Goal: Find specific page/section: Find specific page/section

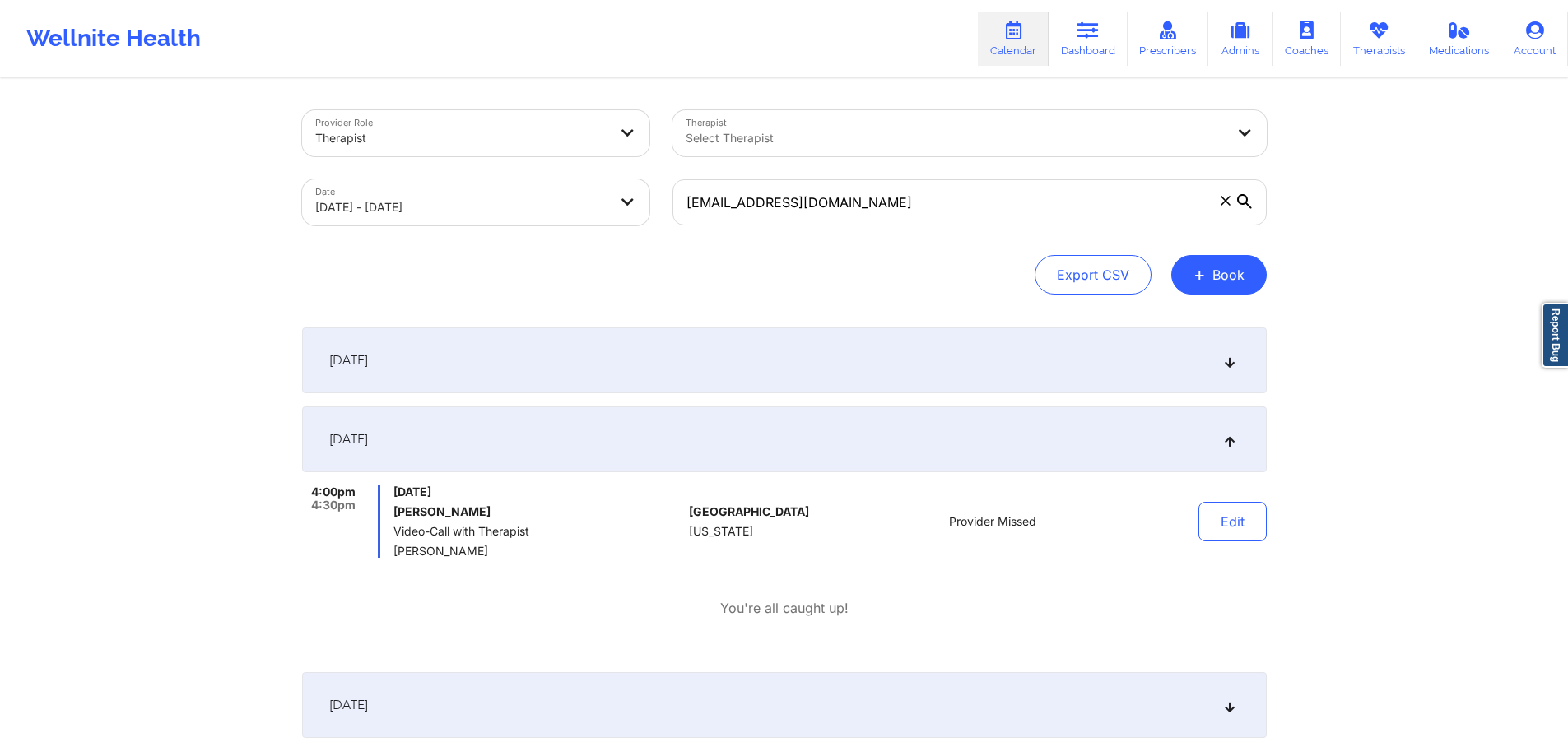
click at [576, 125] on div "Therapist" at bounding box center [462, 138] width 293 height 36
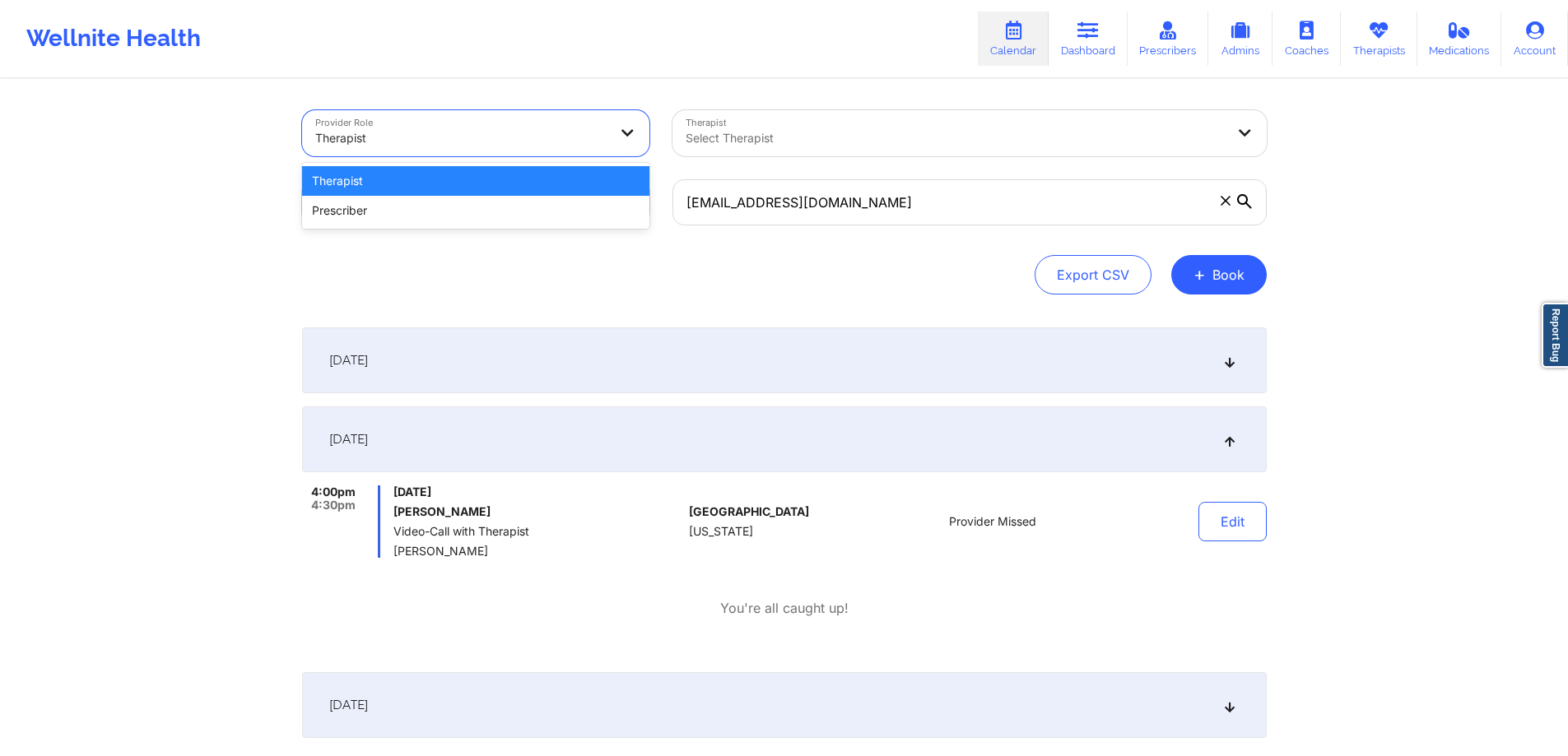
click at [583, 136] on div at bounding box center [462, 138] width 293 height 20
click at [583, 132] on div at bounding box center [462, 138] width 293 height 20
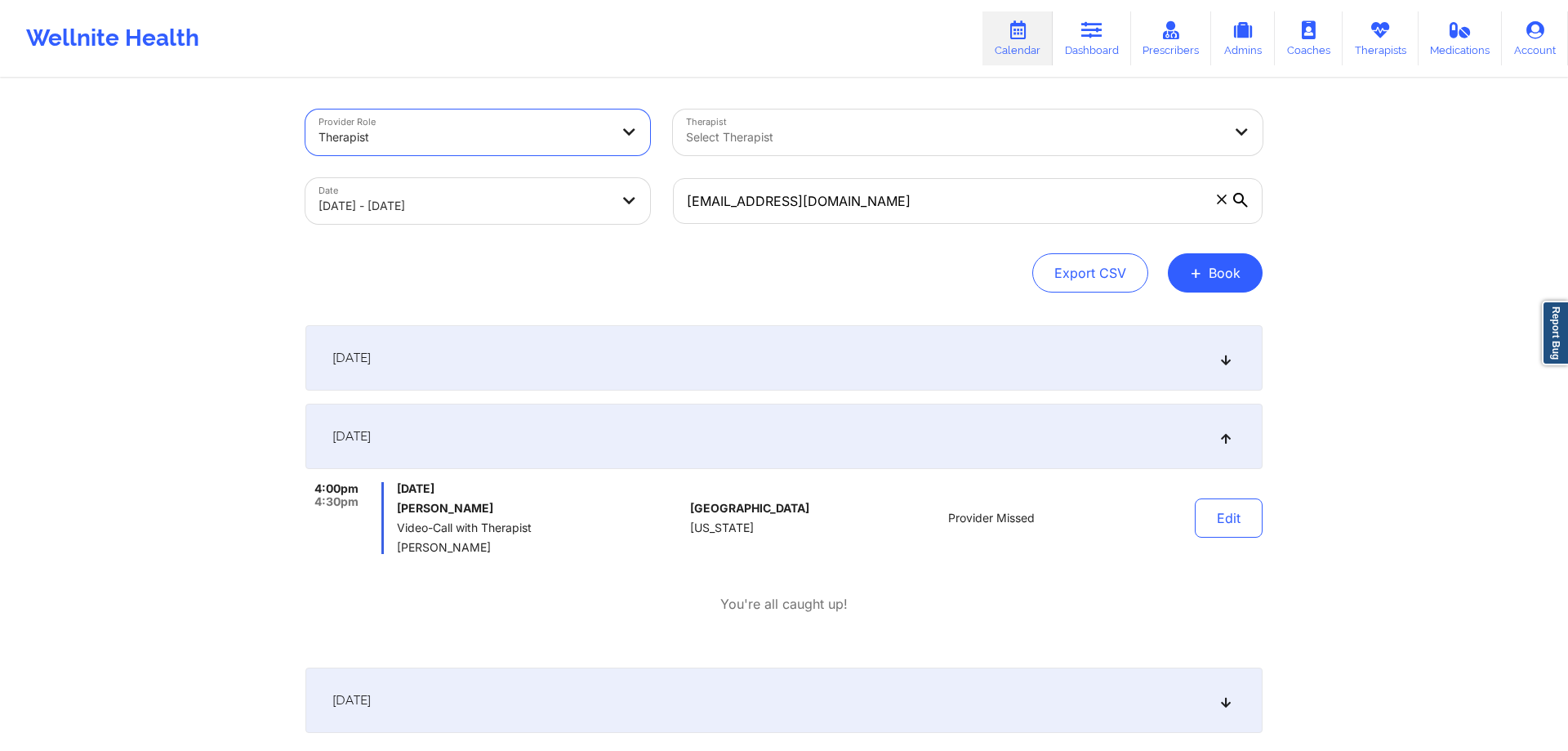
click at [530, 199] on body "Wellnite Health Calendar Dashboard Prescribers Admins Coaches Therapists Medica…" at bounding box center [784, 376] width 1568 height 751
select select "2025-8"
select select "2025-9"
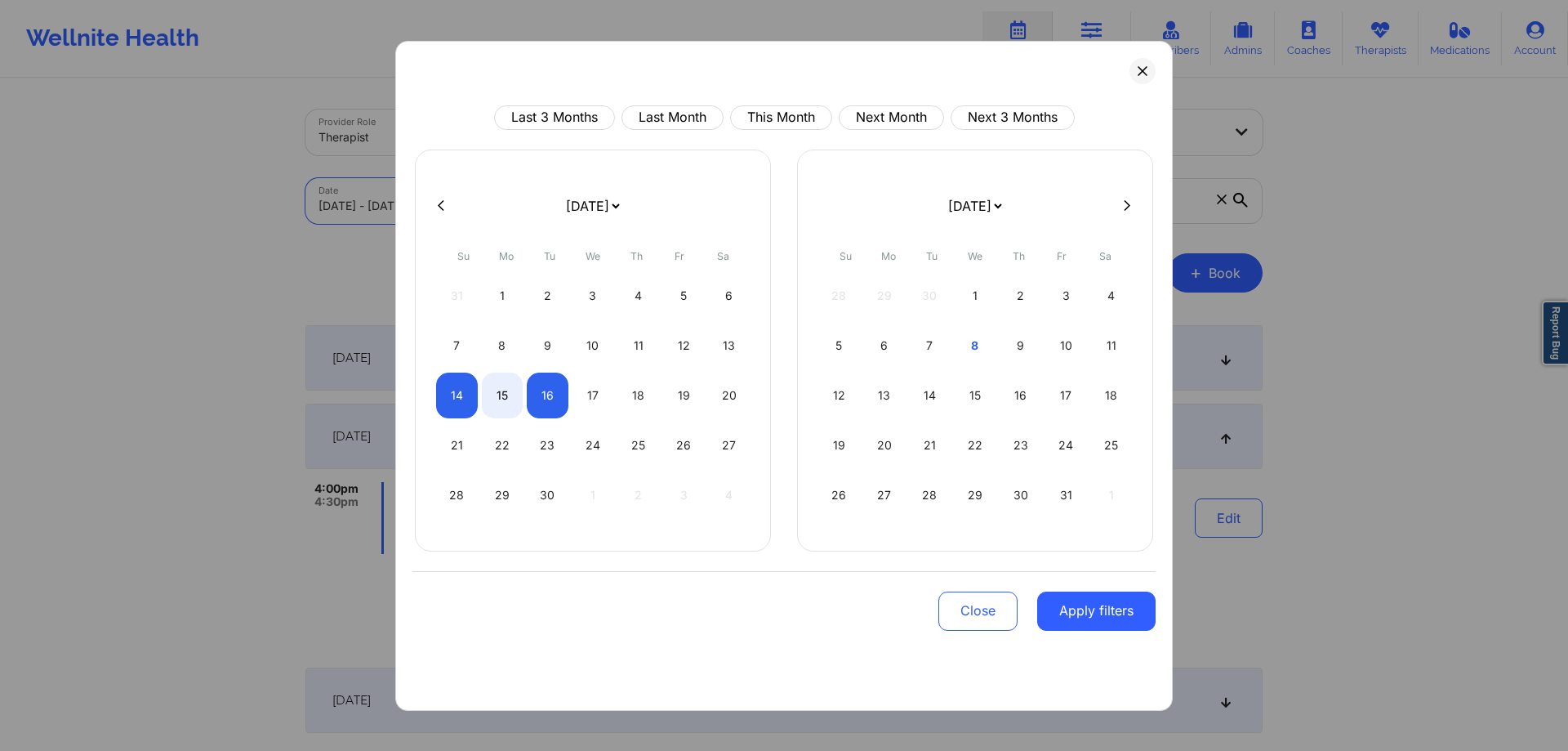
drag, startPoint x: 642, startPoint y: 202, endPoint x: 661, endPoint y: 203, distance: 19.0
click at [622, 202] on select "[DATE] [DATE] [DATE] [DATE] [DATE] [DATE] [DATE] [DATE] [DATE] [DATE] [DATE] [D…" at bounding box center [592, 205] width 60 height 45
click at [878, 396] on div "13" at bounding box center [885, 395] width 42 height 45
select select "2025-9"
select select "2025-10"
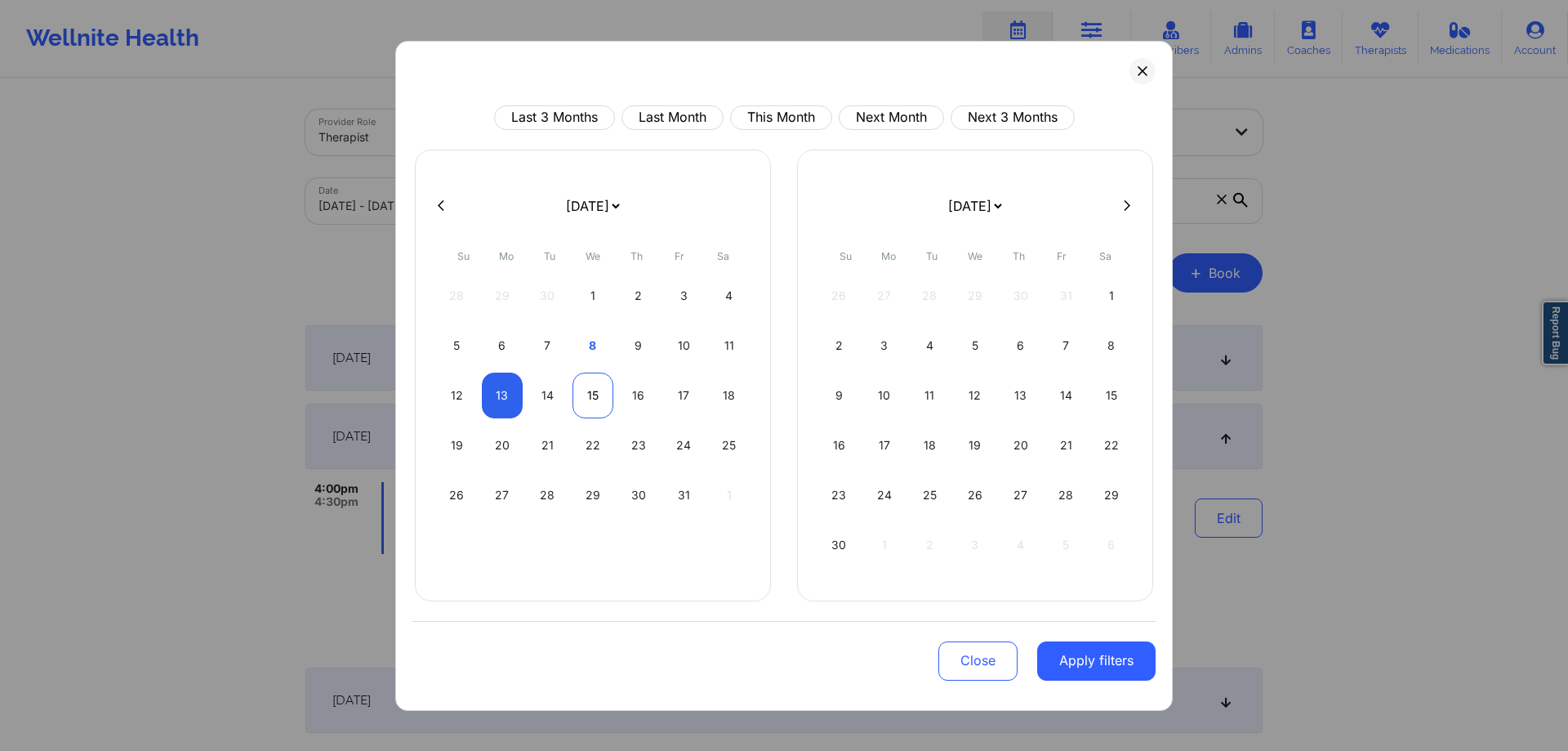
select select "2025-9"
select select "2025-10"
click at [591, 404] on div "15" at bounding box center [593, 395] width 42 height 45
select select "2025-9"
select select "2025-10"
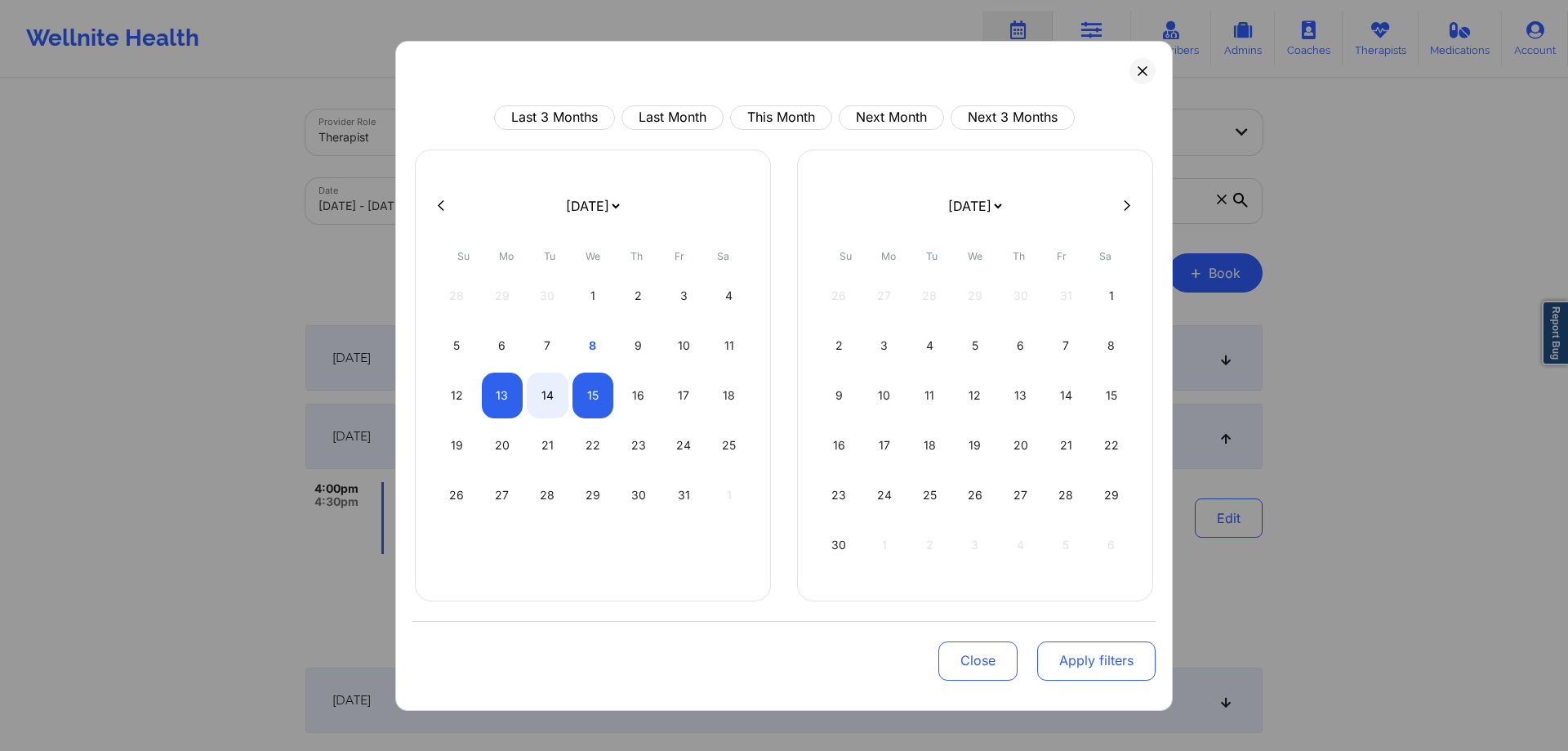
click at [1086, 660] on button "Apply filters" at bounding box center [1096, 661] width 119 height 39
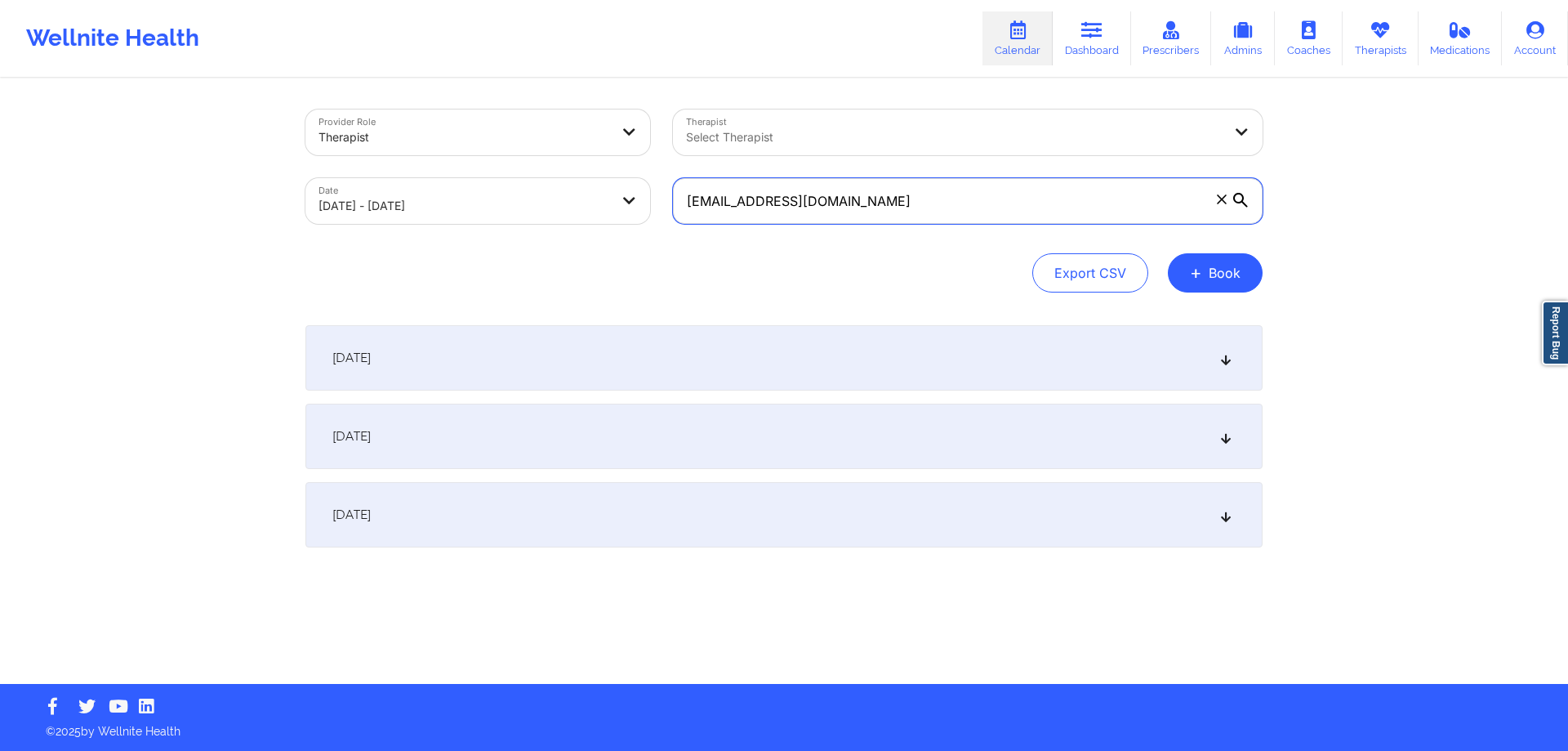
drag, startPoint x: 940, startPoint y: 201, endPoint x: 631, endPoint y: 179, distance: 309.8
click at [620, 183] on div "Provider Role Therapist Therapist Select Therapist Date [DATE] - [DATE] [EMAIL_…" at bounding box center [784, 167] width 981 height 137
drag, startPoint x: 882, startPoint y: 153, endPoint x: 895, endPoint y: 139, distance: 19.1
click at [885, 151] on div "Select Therapist" at bounding box center [948, 132] width 551 height 45
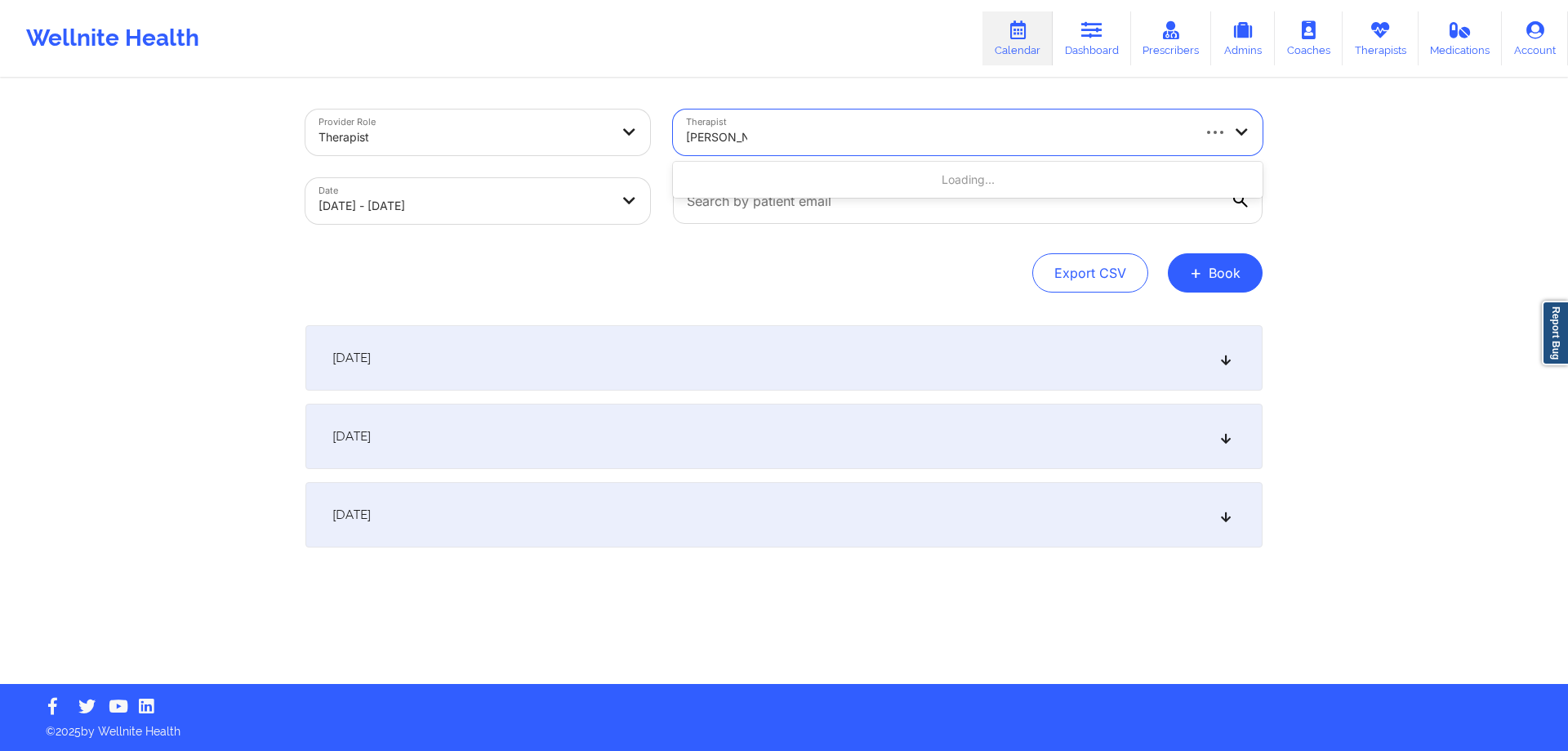
type input "[PERSON_NAME]"
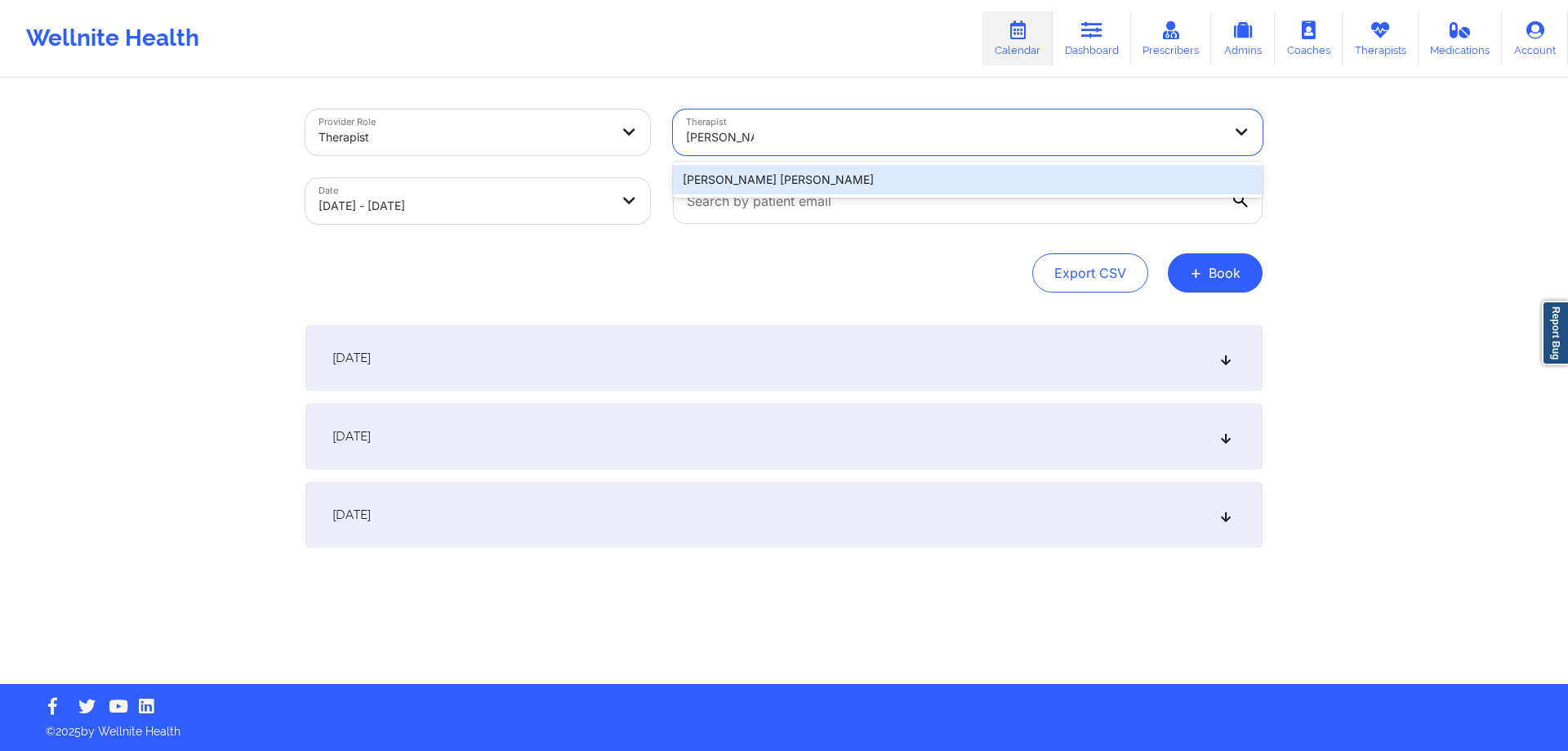
click at [880, 178] on div "[PERSON_NAME] [PERSON_NAME]" at bounding box center [968, 179] width 590 height 29
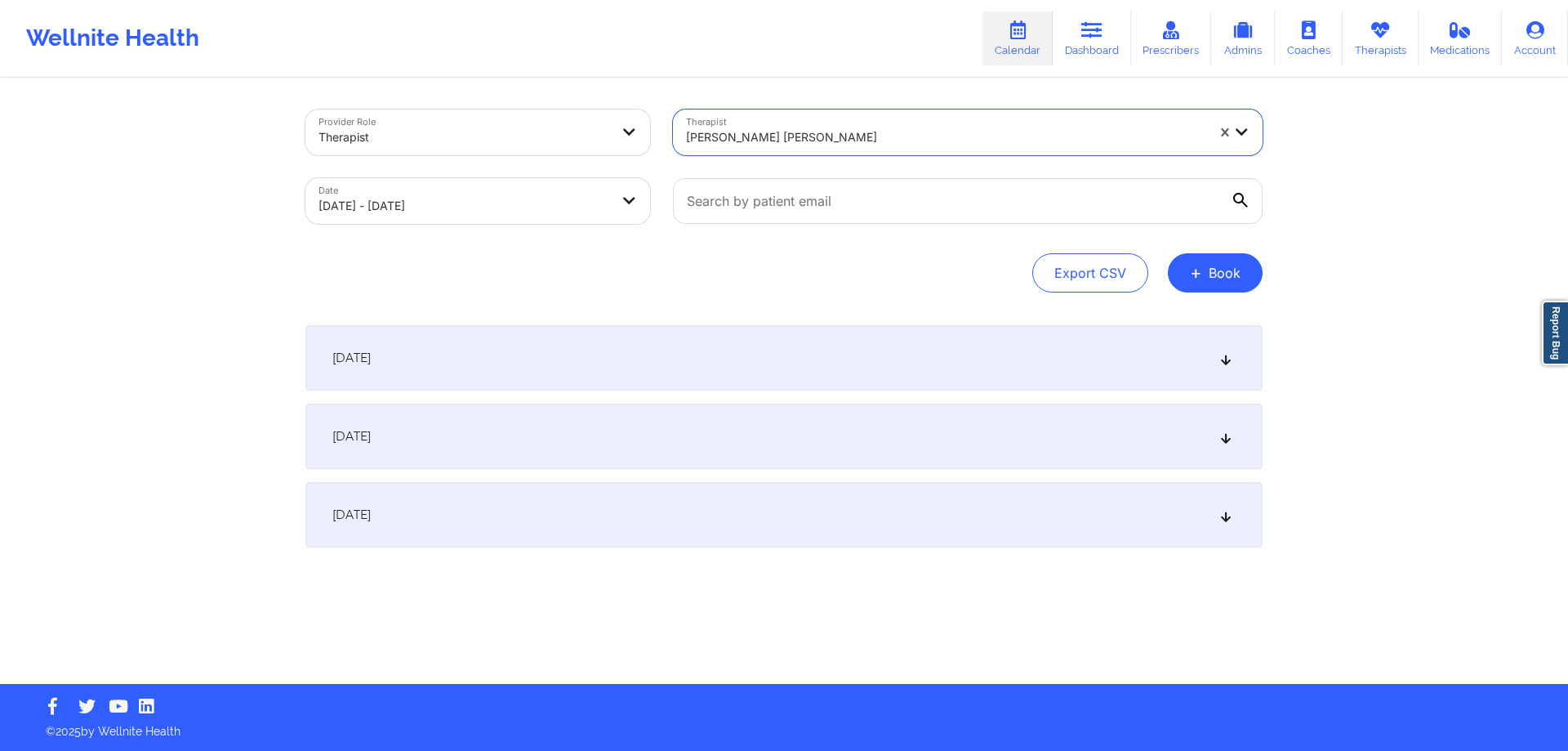
click at [1244, 204] on icon at bounding box center [1241, 200] width 14 height 14
click at [1244, 204] on input "text" at bounding box center [968, 201] width 590 height 45
click at [547, 504] on div "[DATE]" at bounding box center [784, 515] width 957 height 65
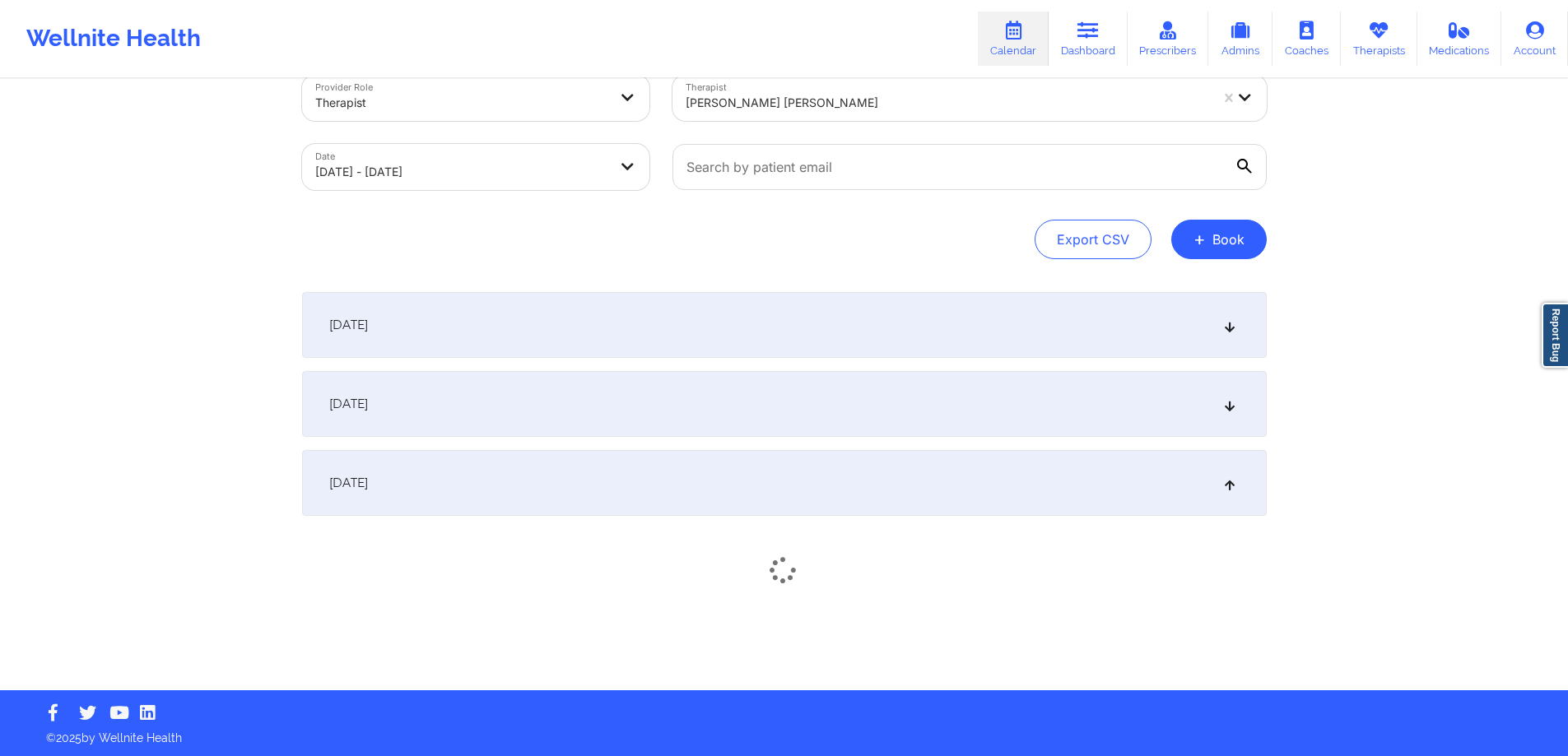
scroll to position [37, 0]
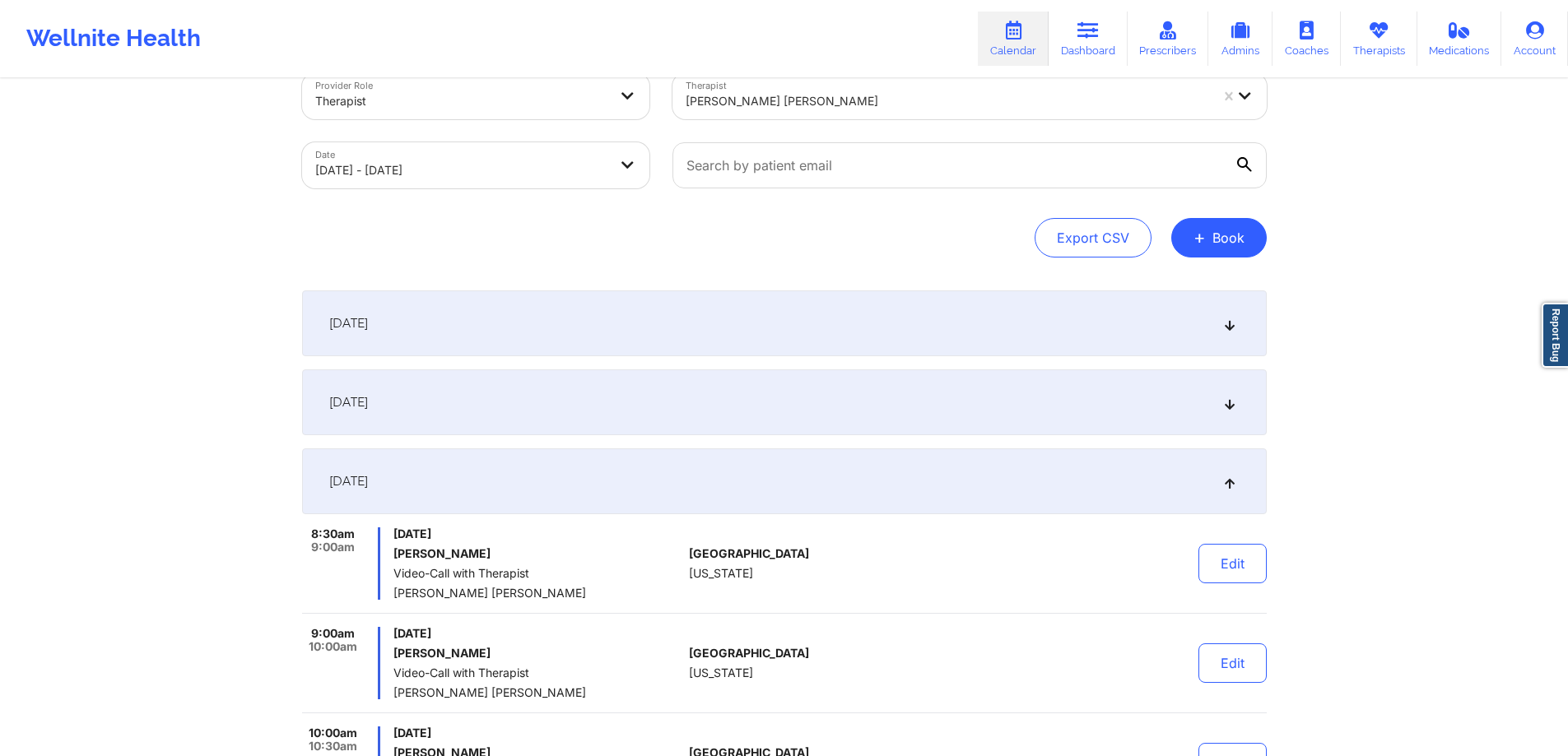
click at [597, 327] on div "[DATE]" at bounding box center [784, 322] width 965 height 66
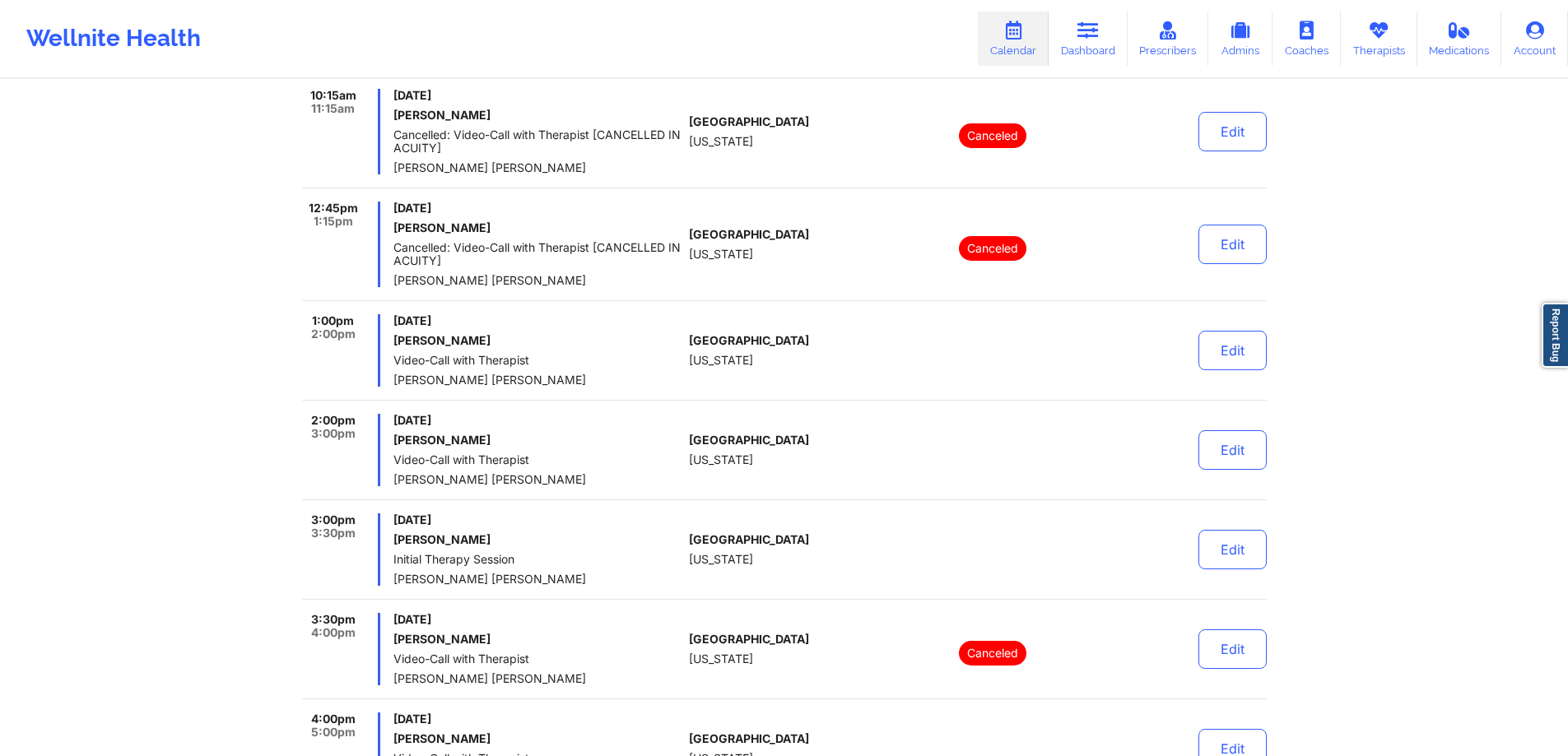
scroll to position [860, 0]
